Goal: Task Accomplishment & Management: Manage account settings

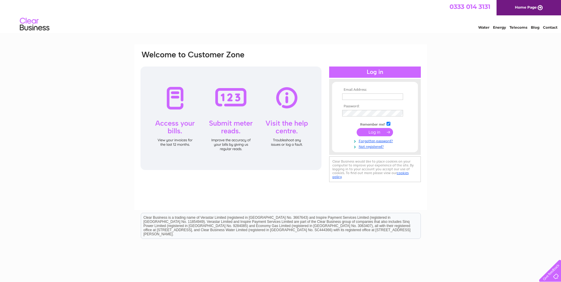
click at [353, 93] on input "text" at bounding box center [372, 96] width 61 height 7
type input "Katie.lennon@hlmetals.co.uk"
click at [382, 128] on td at bounding box center [375, 132] width 69 height 11
click at [382, 132] on input "submit" at bounding box center [375, 132] width 36 height 8
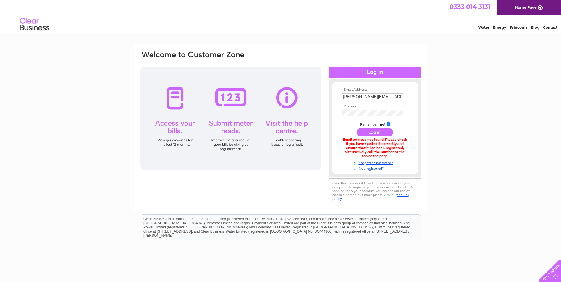
click at [380, 135] on input "submit" at bounding box center [375, 132] width 36 height 8
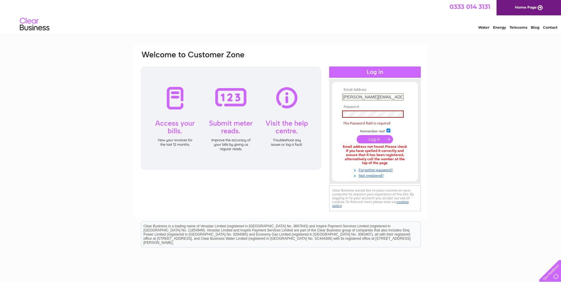
drag, startPoint x: 401, startPoint y: 95, endPoint x: 387, endPoint y: 96, distance: 13.4
click at [387, 96] on input "[PERSON_NAME][EMAIL_ADDRESS][PERSON_NAME][DOMAIN_NAME]" at bounding box center [373, 96] width 62 height 7
type input "[PERSON_NAME][EMAIL_ADDRESS][PERSON_NAME][DOMAIN_NAME][PERSON_NAME]"
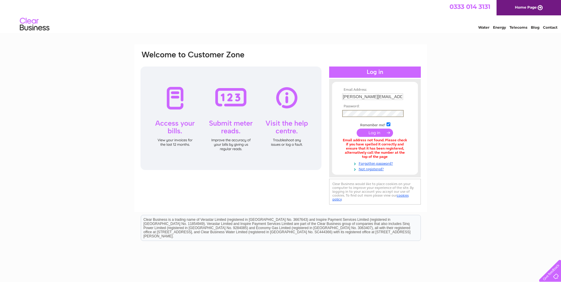
click at [357, 129] on input "submit" at bounding box center [375, 133] width 36 height 8
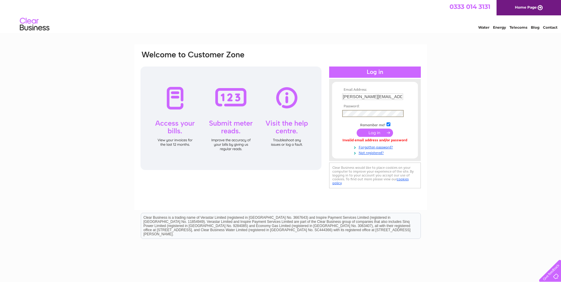
click at [330, 118] on div "Email Address: [PERSON_NAME][EMAIL_ADDRESS][PERSON_NAME][DOMAIN_NAME][PERSON_NA…" at bounding box center [375, 120] width 92 height 70
click at [369, 133] on input "submit" at bounding box center [375, 133] width 36 height 8
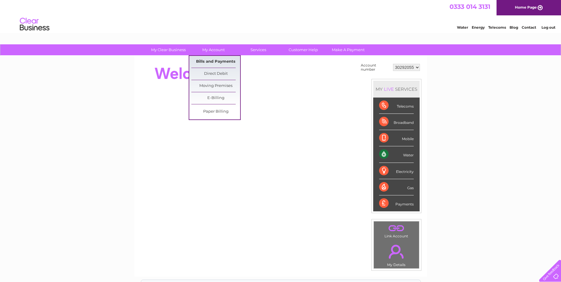
click at [216, 61] on link "Bills and Payments" at bounding box center [215, 62] width 49 height 12
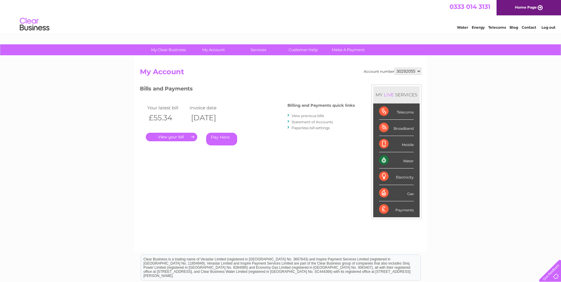
click at [173, 135] on link "." at bounding box center [171, 137] width 51 height 9
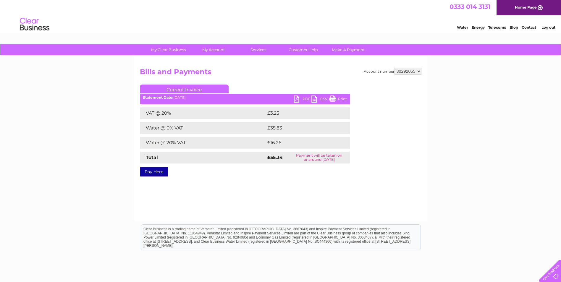
click at [306, 99] on link "PDF" at bounding box center [303, 100] width 18 height 9
click at [550, 27] on link "Log out" at bounding box center [549, 27] width 14 height 4
